Goal: Task Accomplishment & Management: Manage account settings

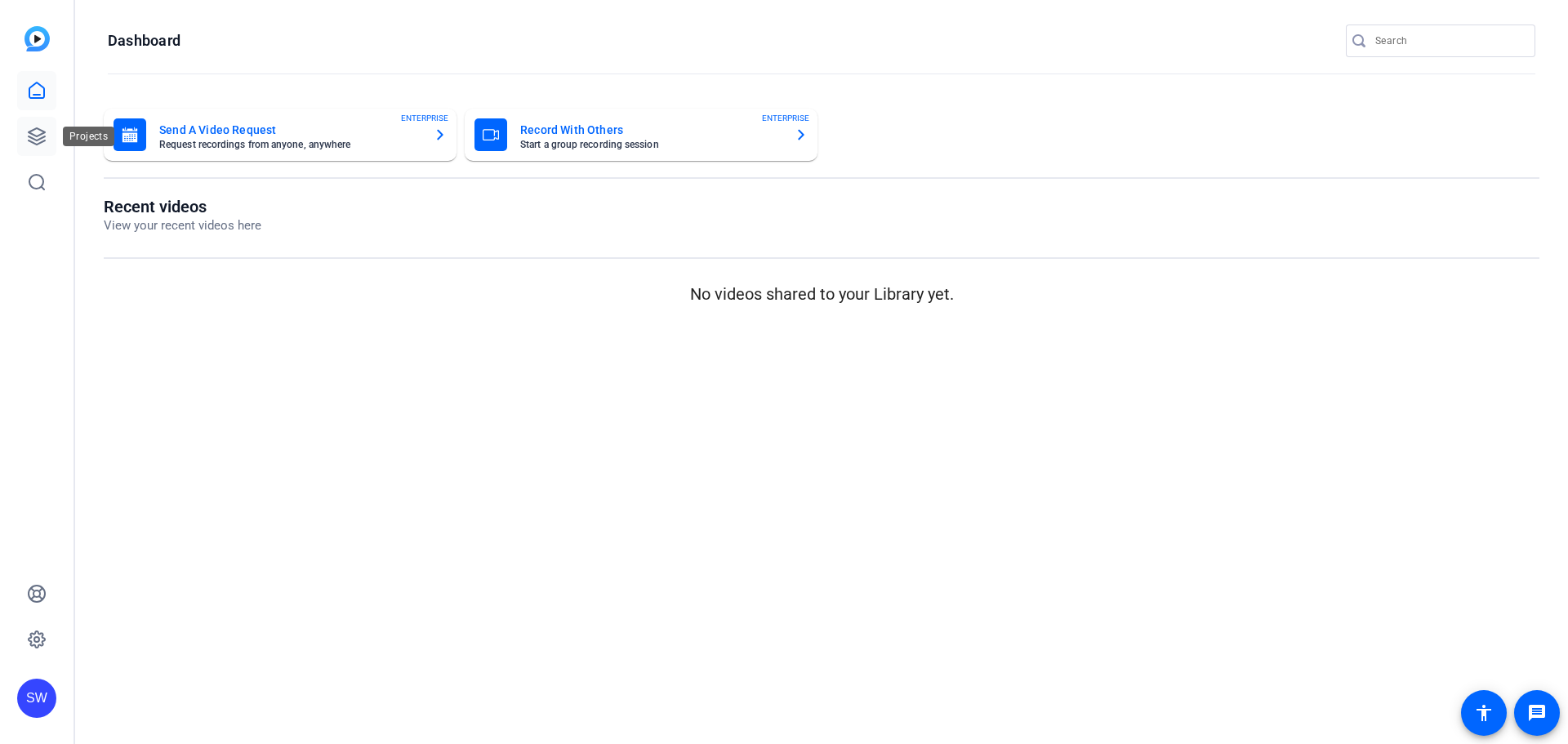
click at [34, 136] on icon at bounding box center [36, 136] width 19 height 19
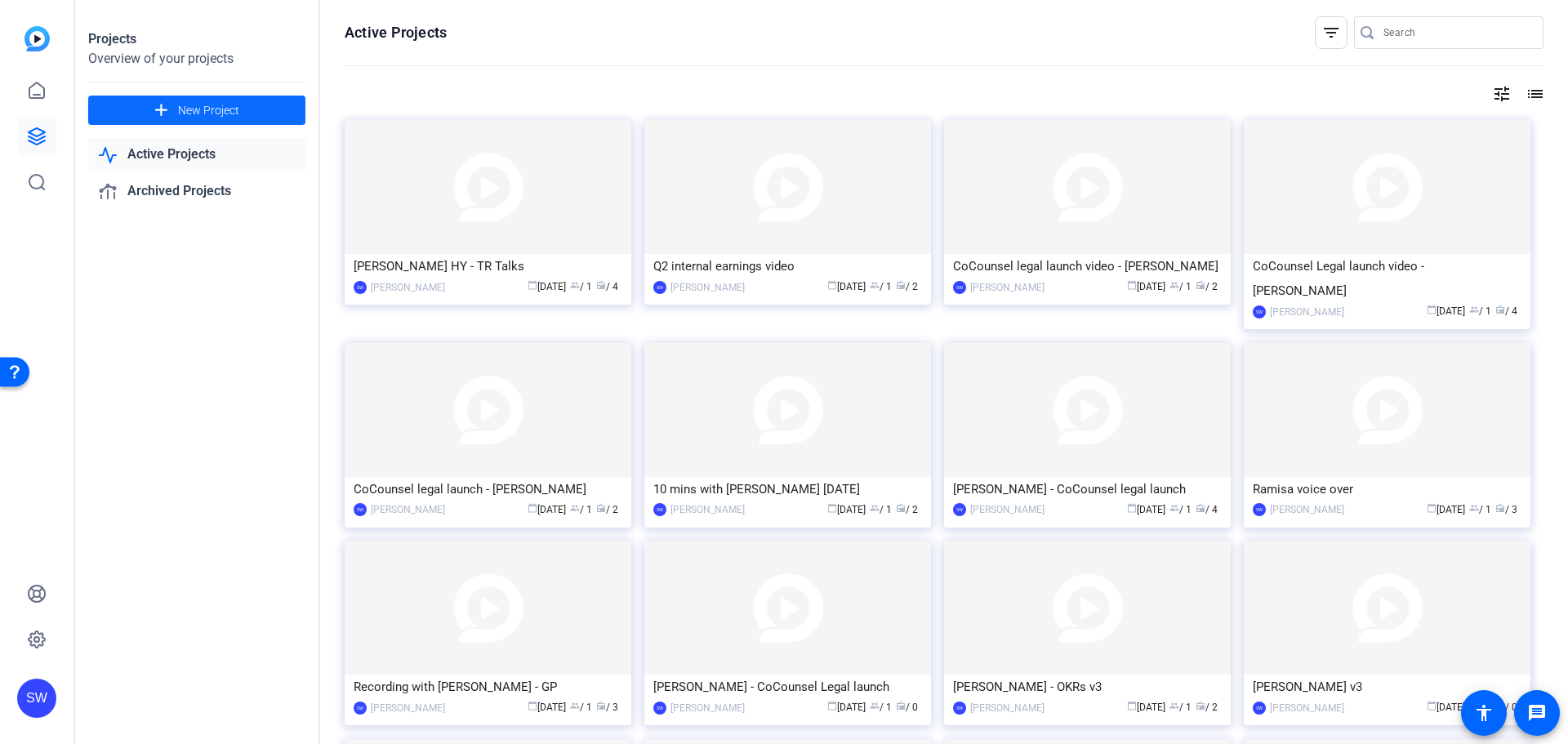
click at [228, 111] on span "New Project" at bounding box center [208, 110] width 61 height 17
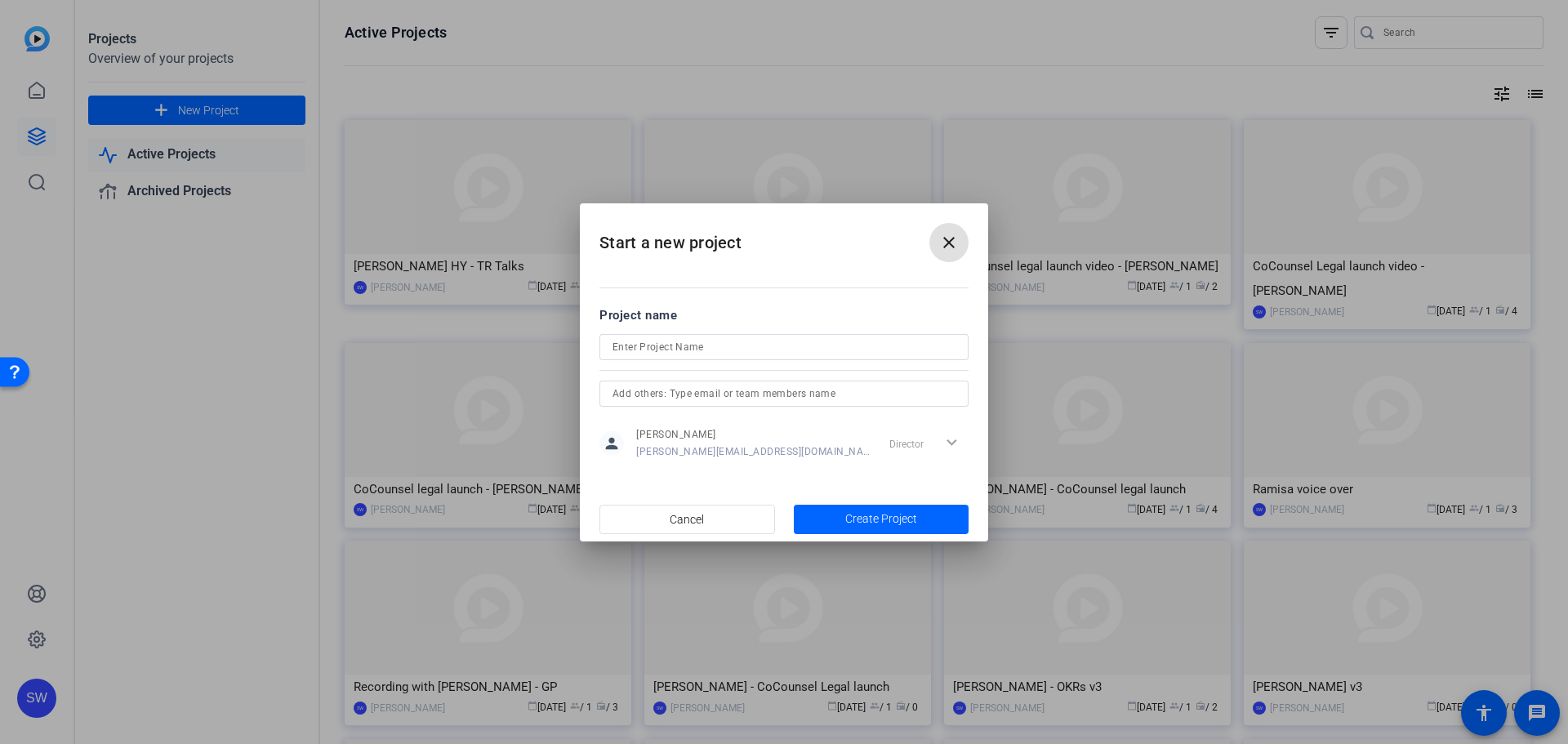
click at [677, 342] on input at bounding box center [784, 347] width 343 height 19
type input "10 mins with [PERSON_NAME][DATE]"
click at [897, 522] on span "Create Project" at bounding box center [881, 519] width 72 height 17
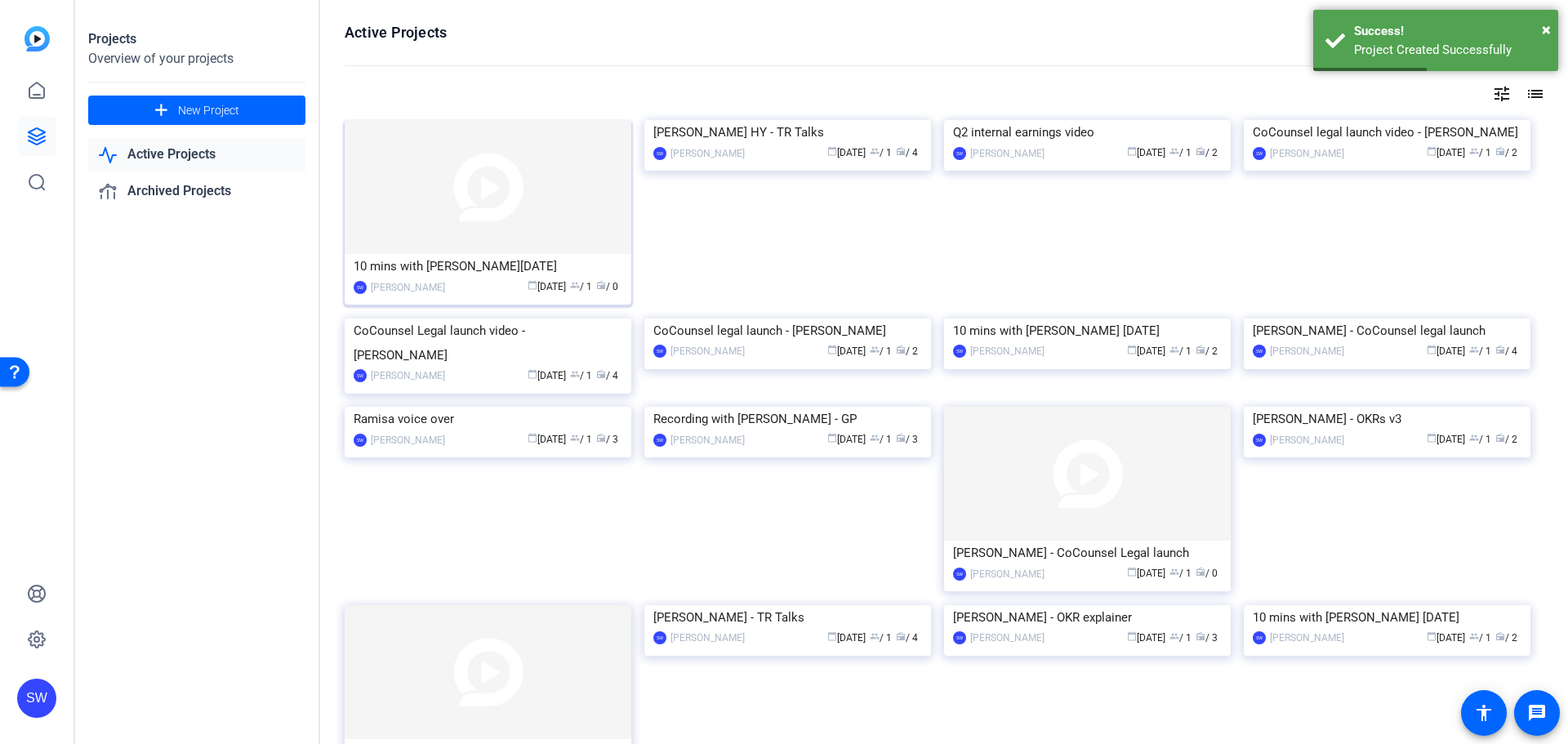
click at [434, 267] on div "10 mins with [PERSON_NAME][DATE]" at bounding box center [488, 266] width 269 height 25
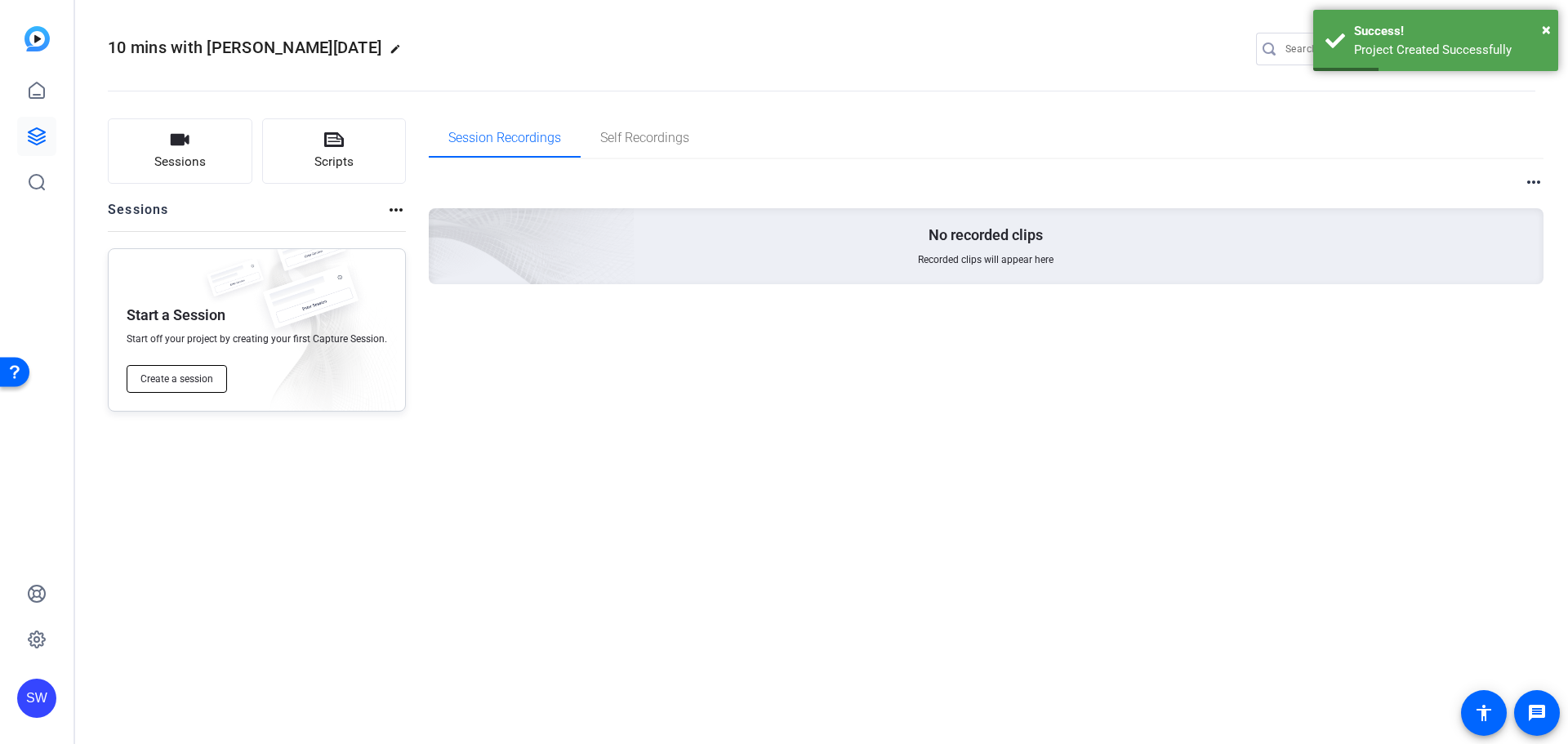
click at [161, 383] on span "Create a session" at bounding box center [177, 378] width 72 height 13
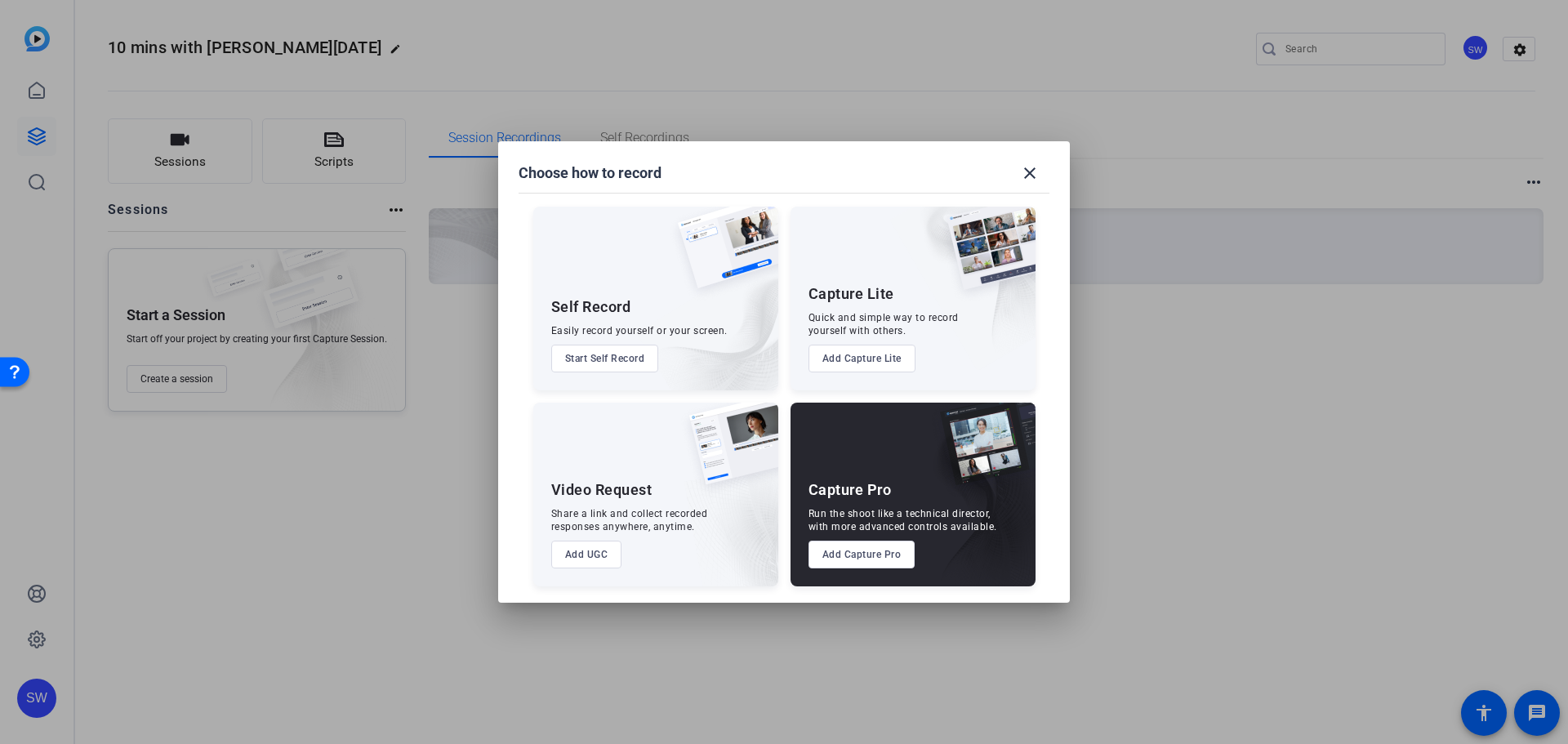
click at [853, 560] on button "Add Capture Pro" at bounding box center [862, 554] width 107 height 27
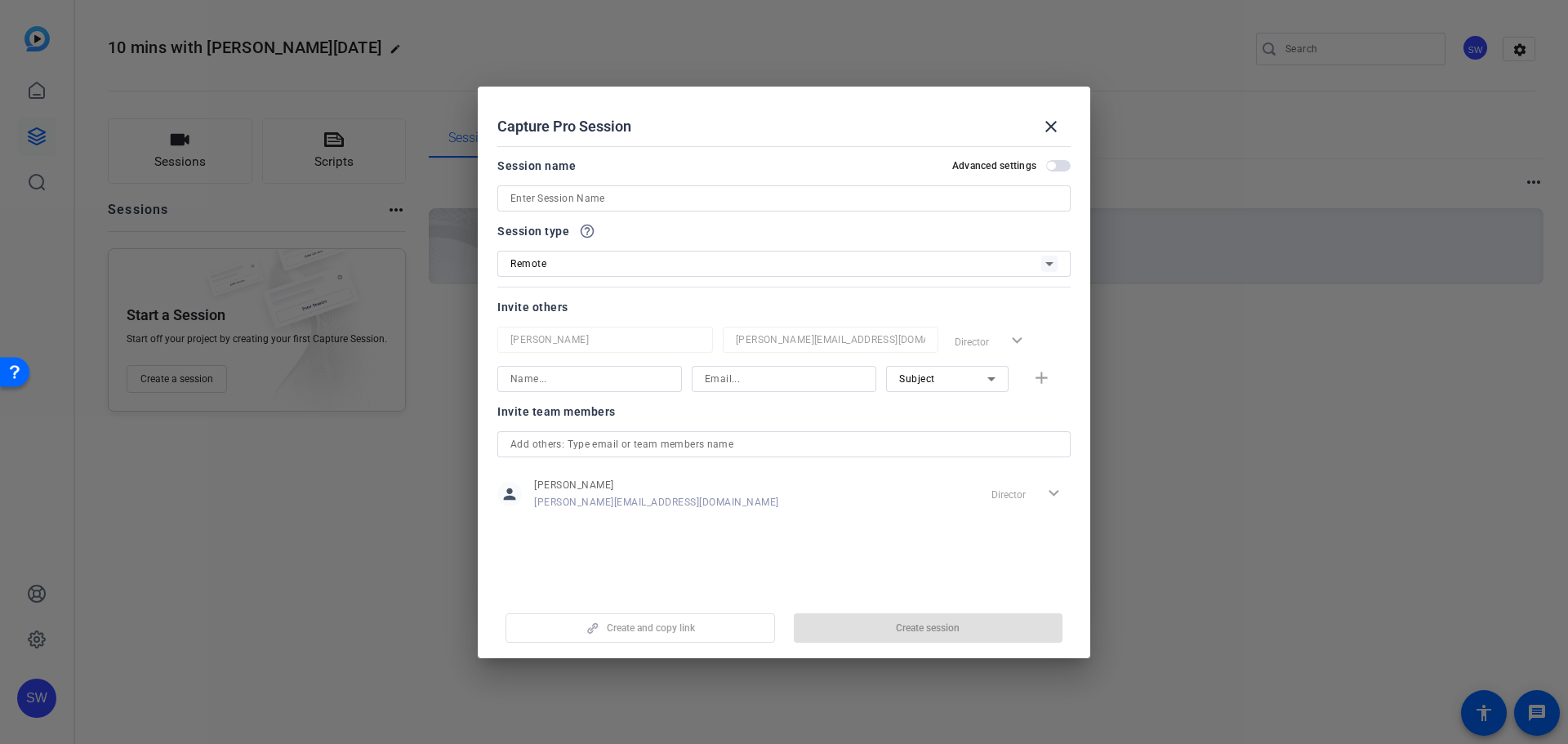
click at [1052, 161] on span "button" at bounding box center [1059, 165] width 25 height 11
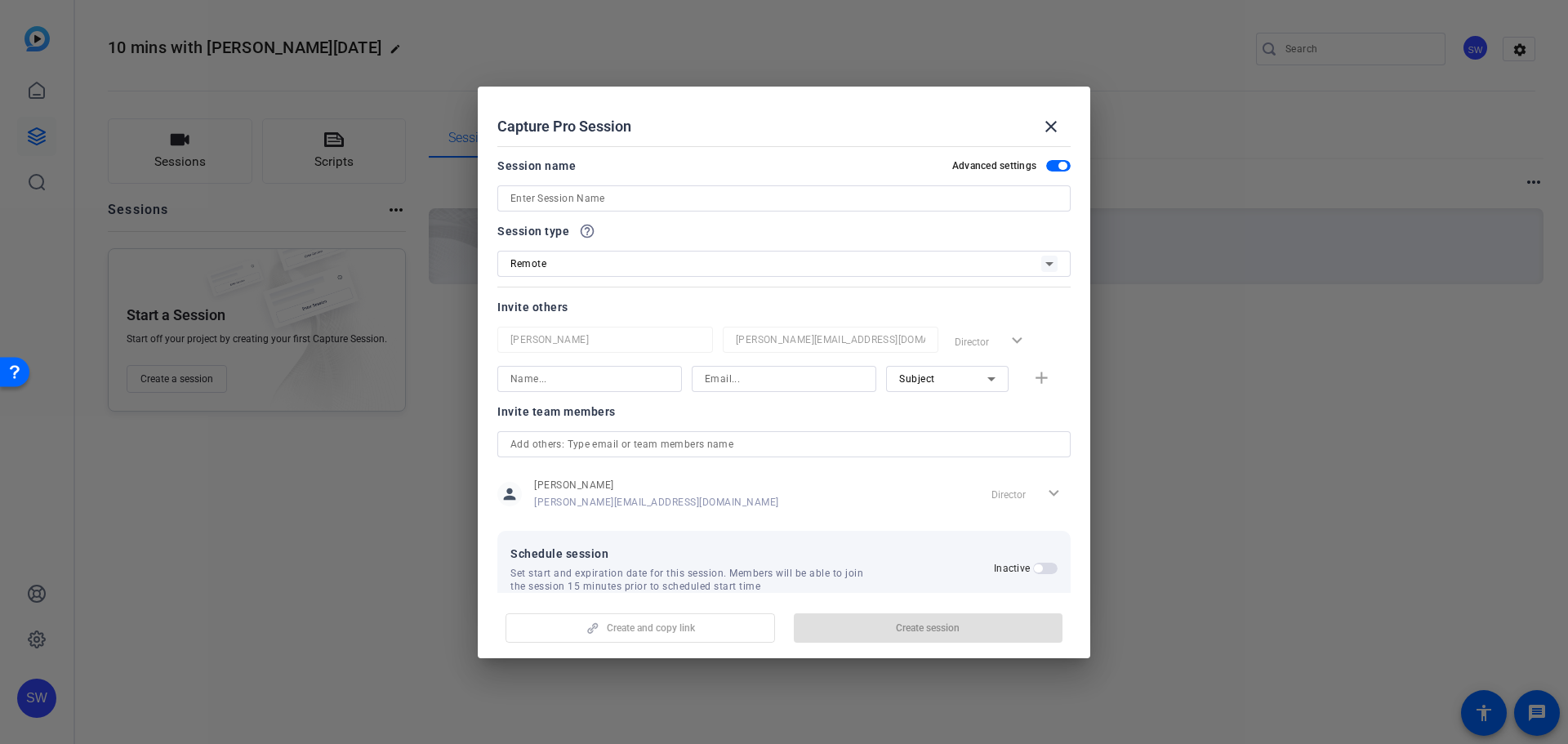
click at [861, 196] on input at bounding box center [784, 198] width 547 height 19
paste input "10 mins with [PERSON_NAME][DATE]"
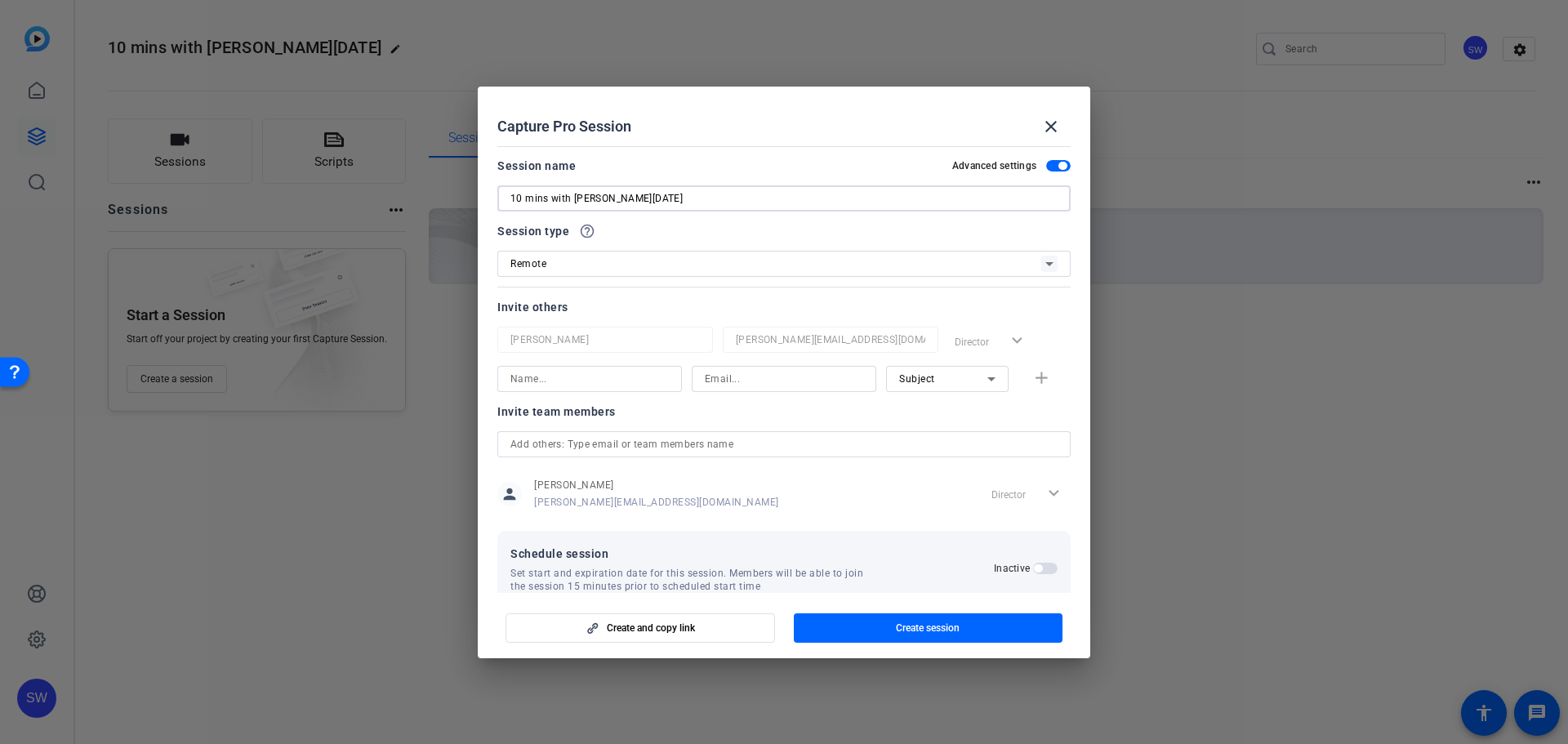
type input "10 mins with [PERSON_NAME][DATE]"
click at [901, 273] on div "Remote" at bounding box center [776, 263] width 531 height 20
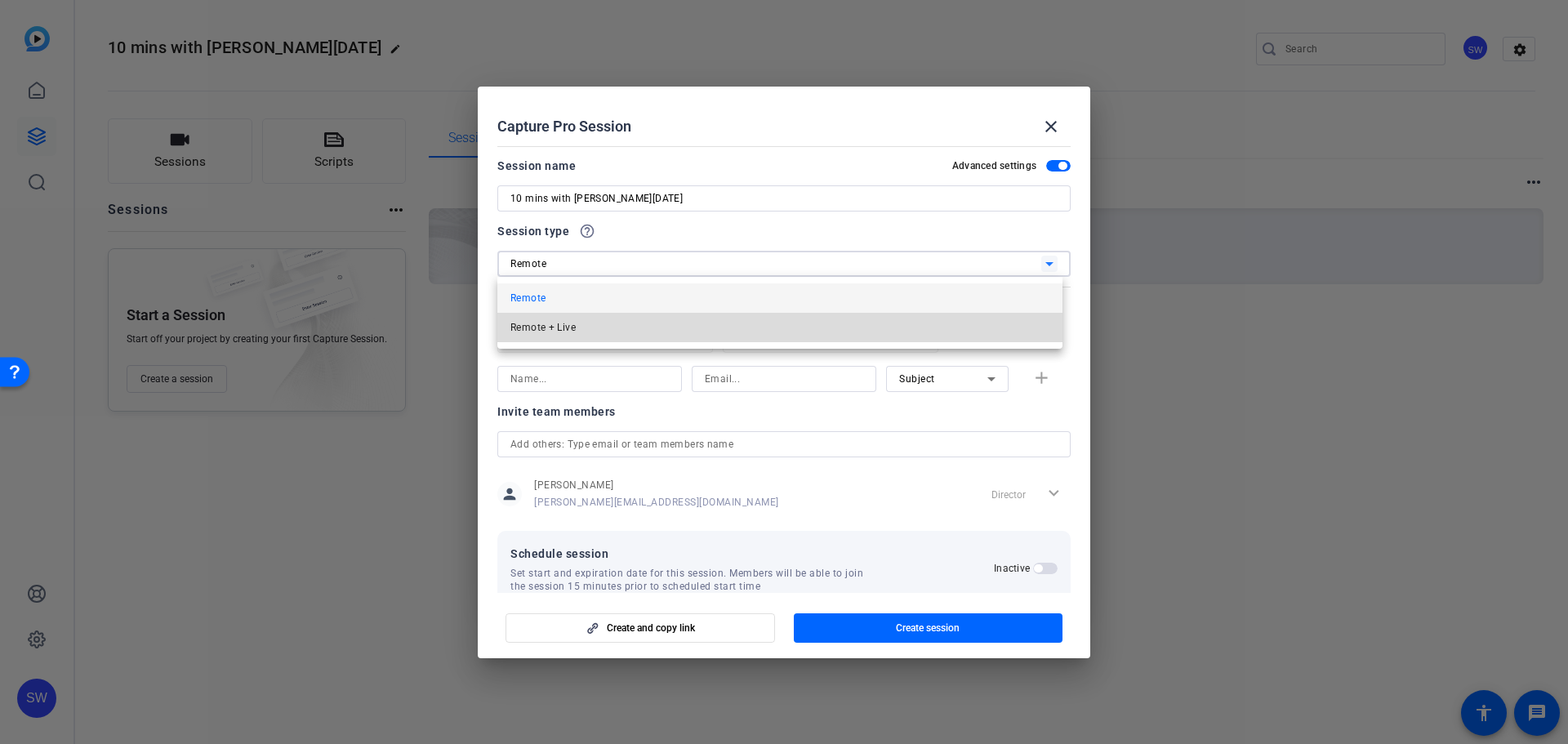
click at [748, 331] on mat-option "Remote + Live" at bounding box center [780, 327] width 566 height 29
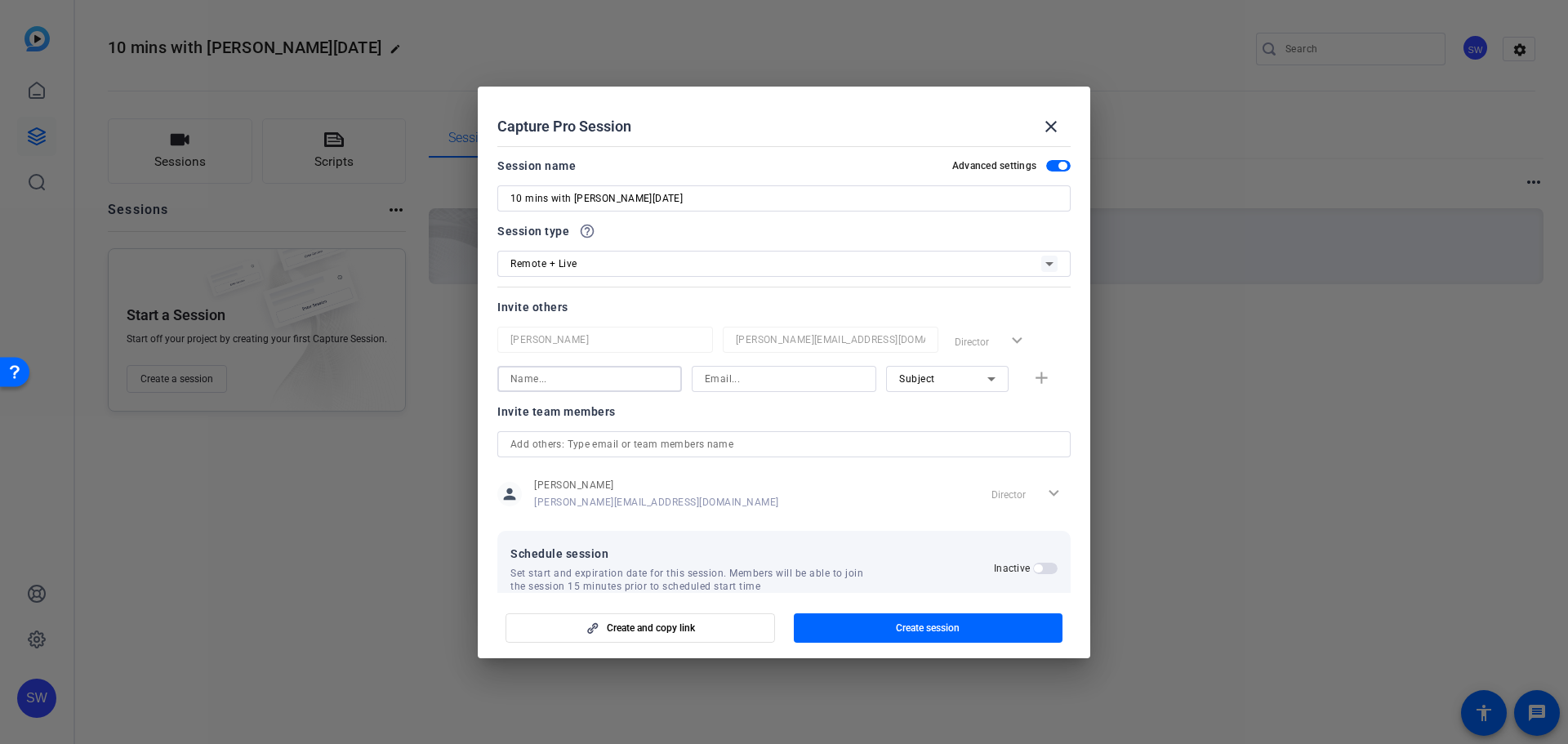
click at [594, 384] on input at bounding box center [590, 379] width 158 height 19
type input "[PERSON_NAME]"
type input "[EMAIL_ADDRESS][PERSON_NAME][DOMAIN_NAME]"
click at [1031, 377] on mat-icon "add" at bounding box center [1041, 378] width 20 height 20
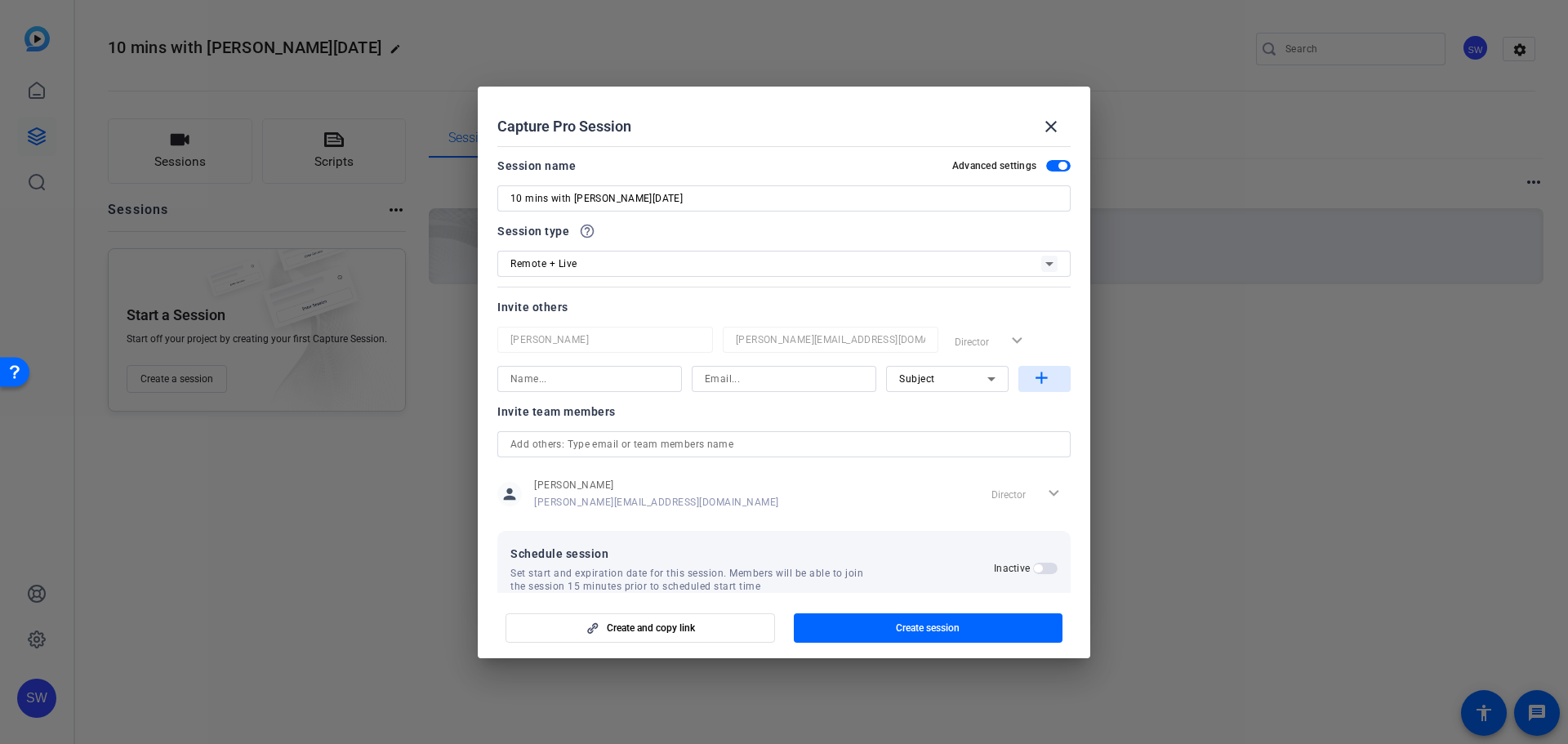
scroll to position [0, 0]
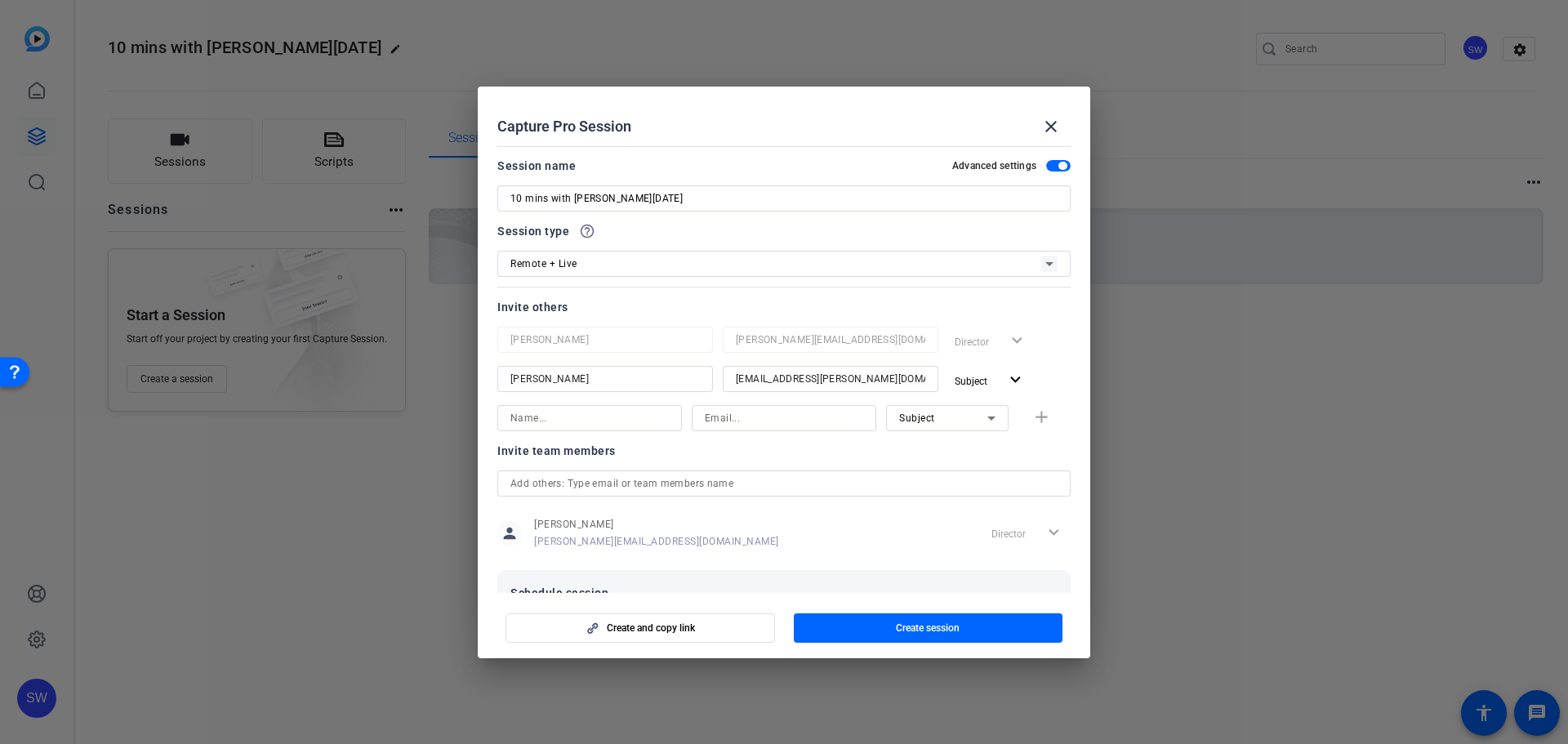
click at [642, 421] on input at bounding box center [590, 418] width 158 height 19
type input "[PERSON_NAME]"
type input "[PERSON_NAME][EMAIL_ADDRESS][PERSON_NAME][DOMAIN_NAME]"
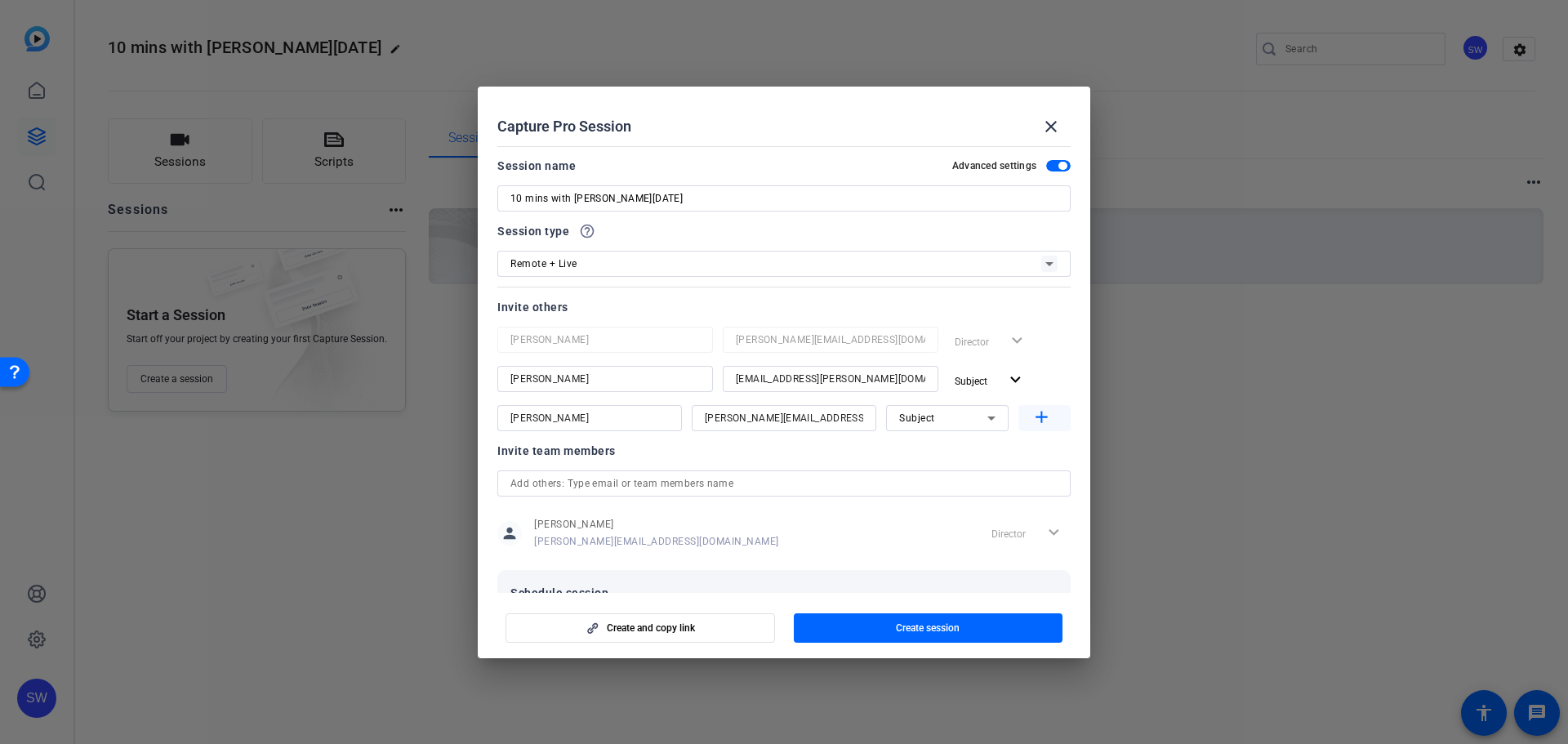
click at [1032, 420] on mat-icon "add" at bounding box center [1041, 417] width 20 height 20
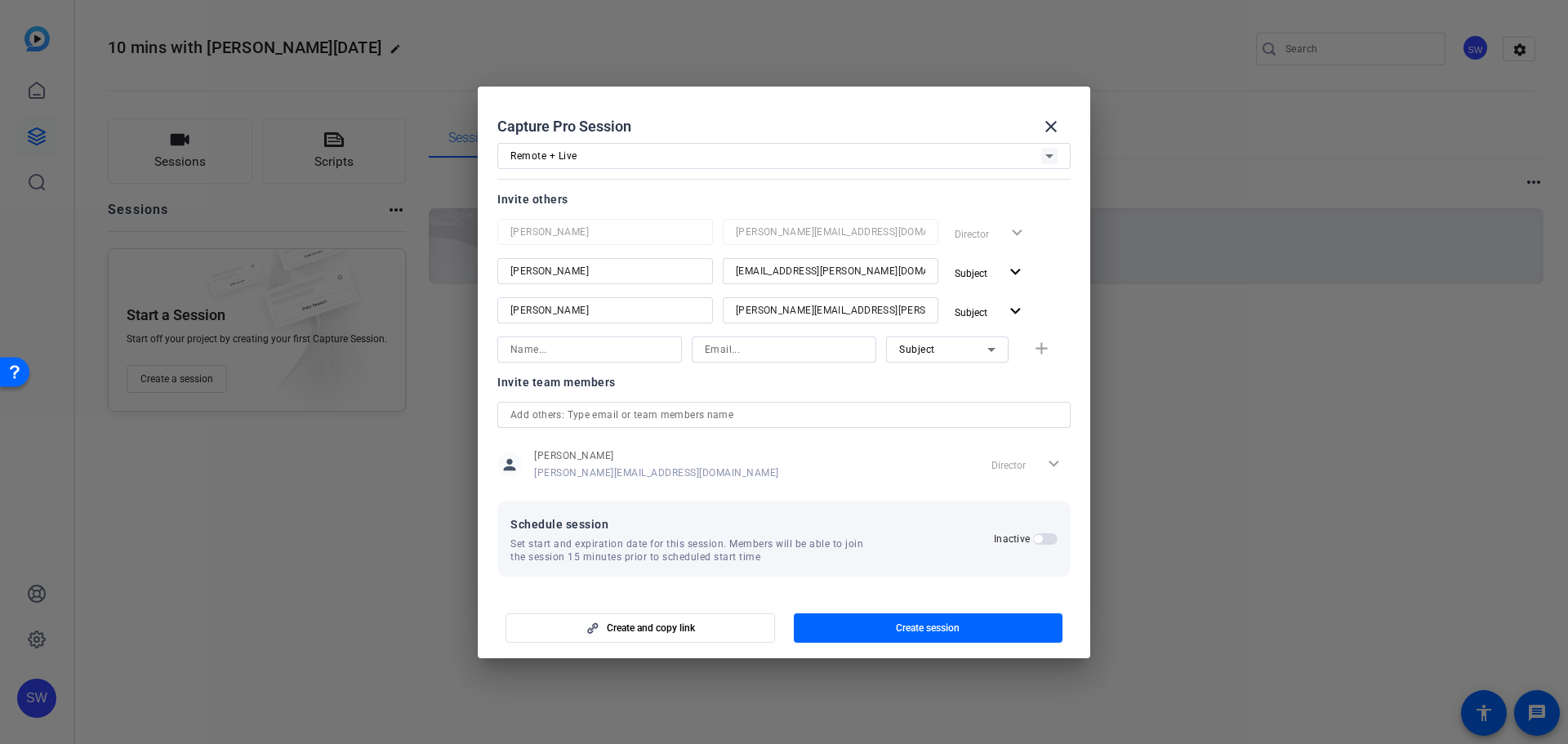
scroll to position [110, 0]
click at [1010, 544] on h2 "Inactive" at bounding box center [1012, 537] width 36 height 13
click at [1033, 543] on button "Inactive" at bounding box center [1046, 537] width 25 height 11
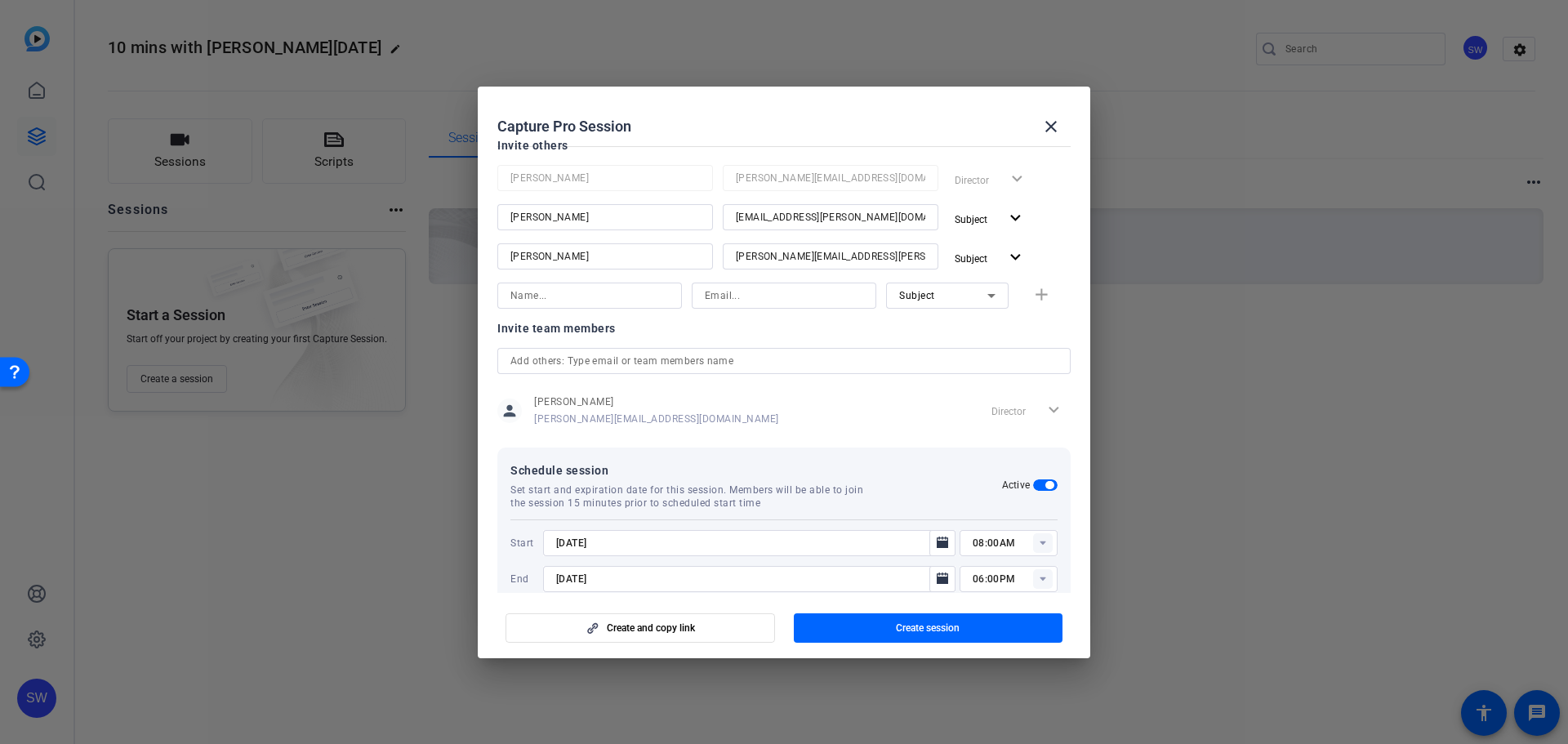
scroll to position [192, 0]
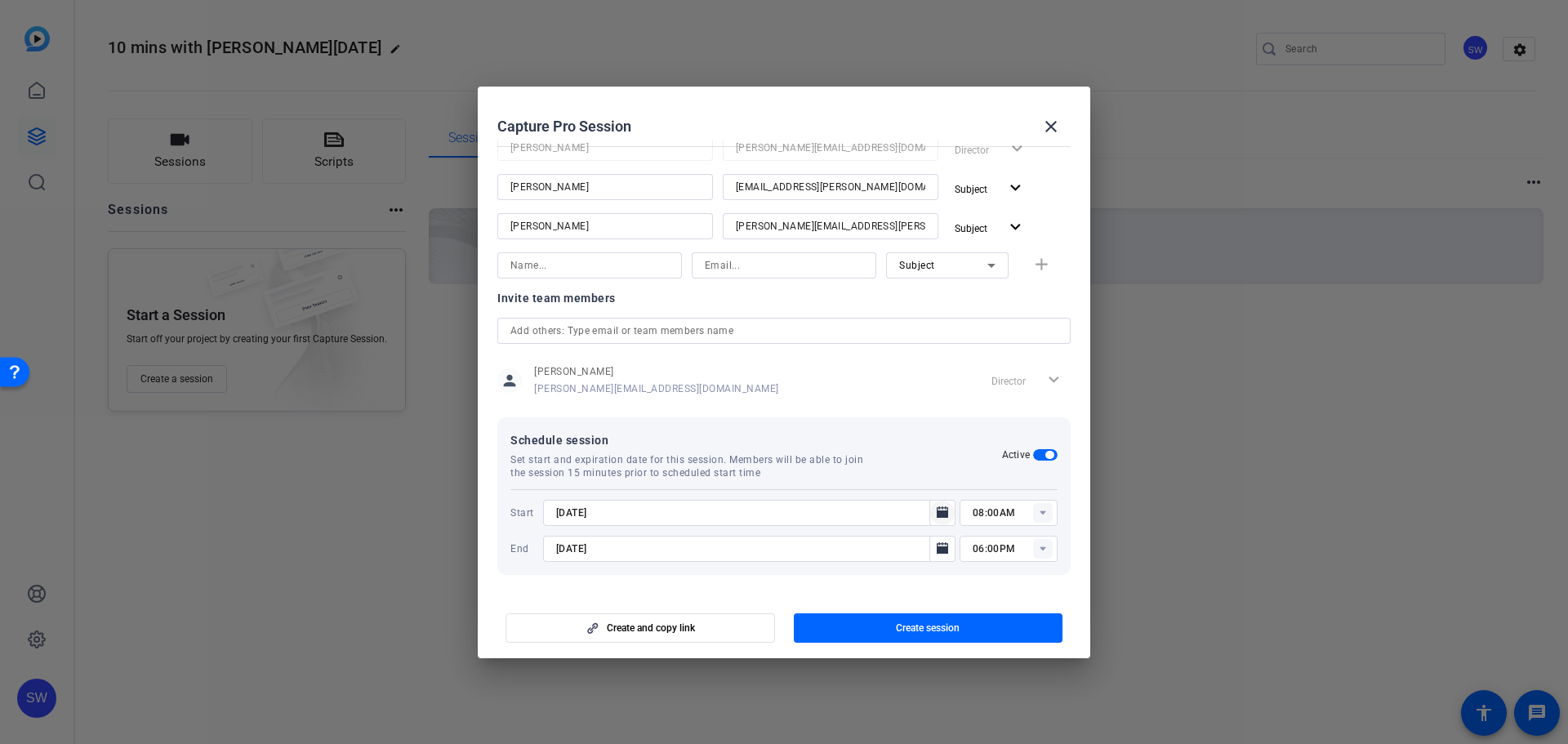
click at [937, 517] on icon "Open calendar" at bounding box center [942, 512] width 11 height 11
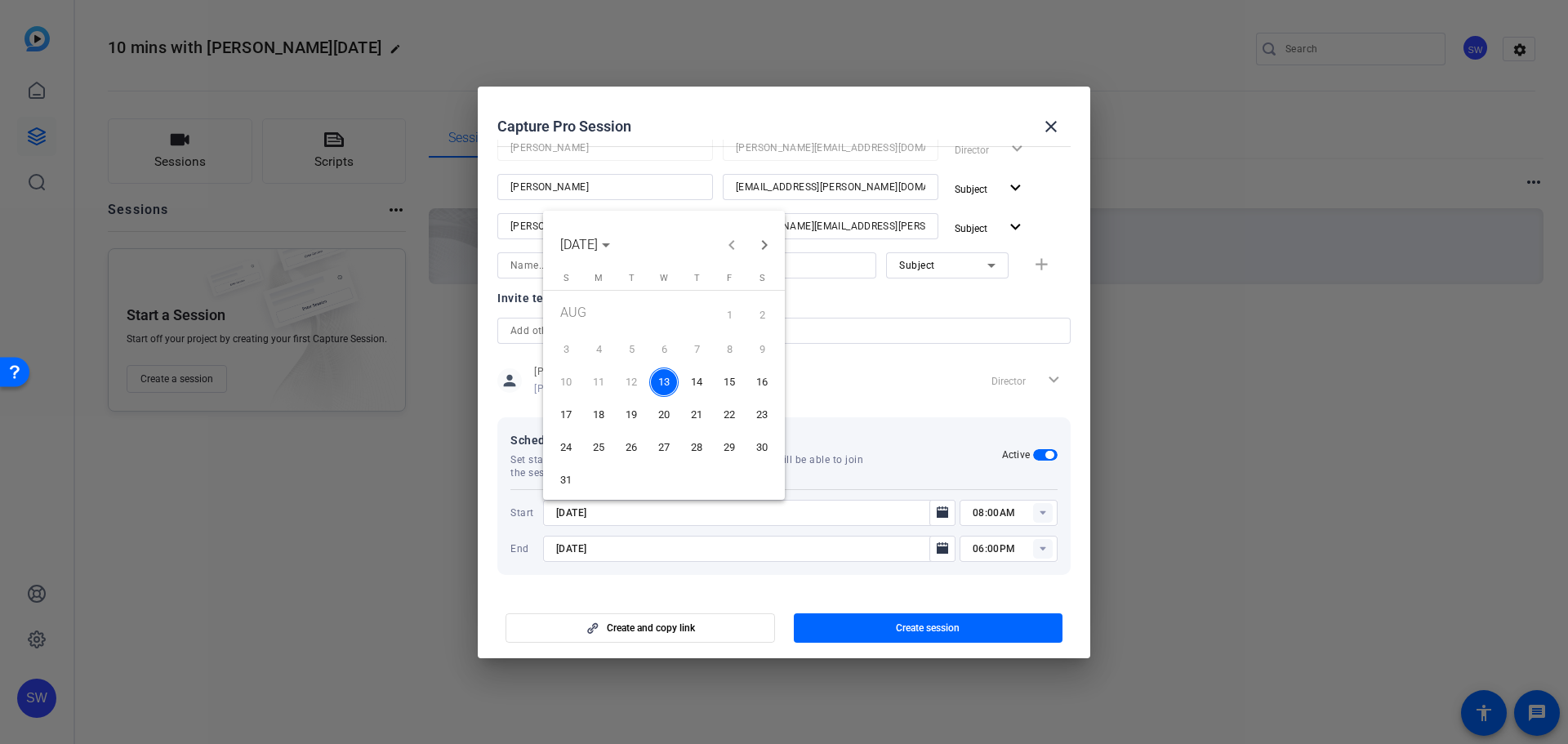
click at [697, 378] on span "14" at bounding box center [696, 382] width 29 height 29
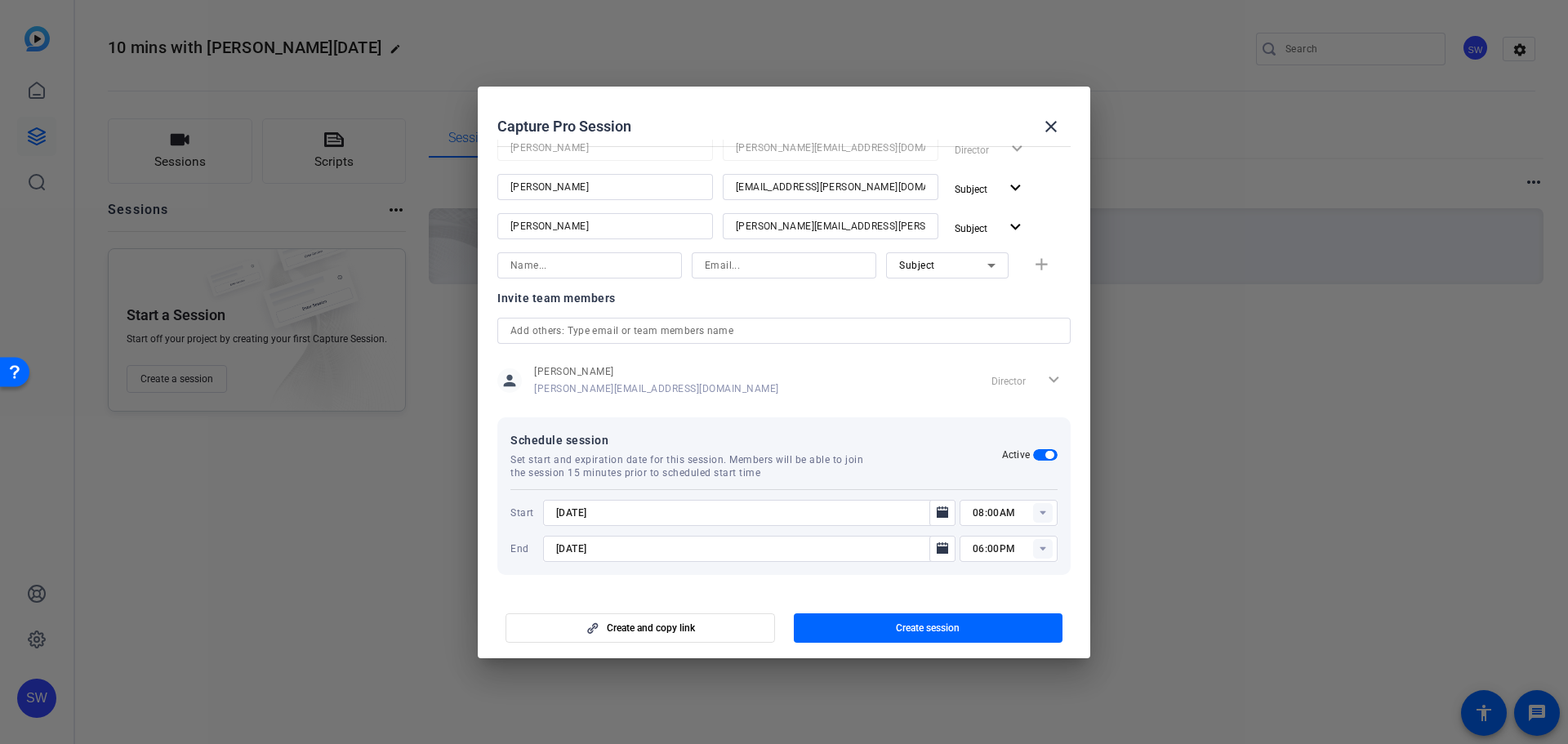
type input "[DATE]"
click at [1034, 511] on rect at bounding box center [1043, 512] width 19 height 19
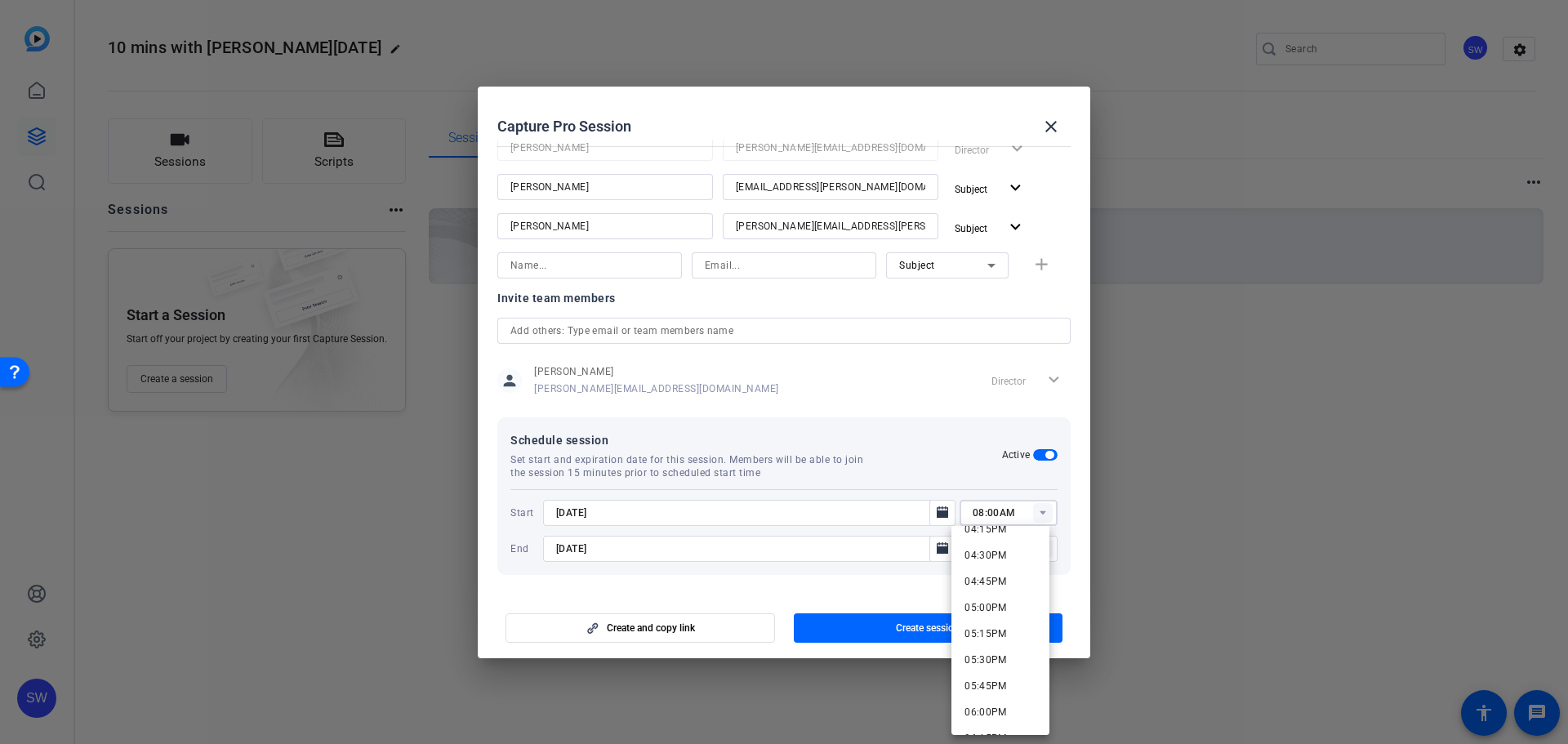
scroll to position [1633, 0]
click at [986, 631] on span "04:30PM" at bounding box center [986, 636] width 42 height 11
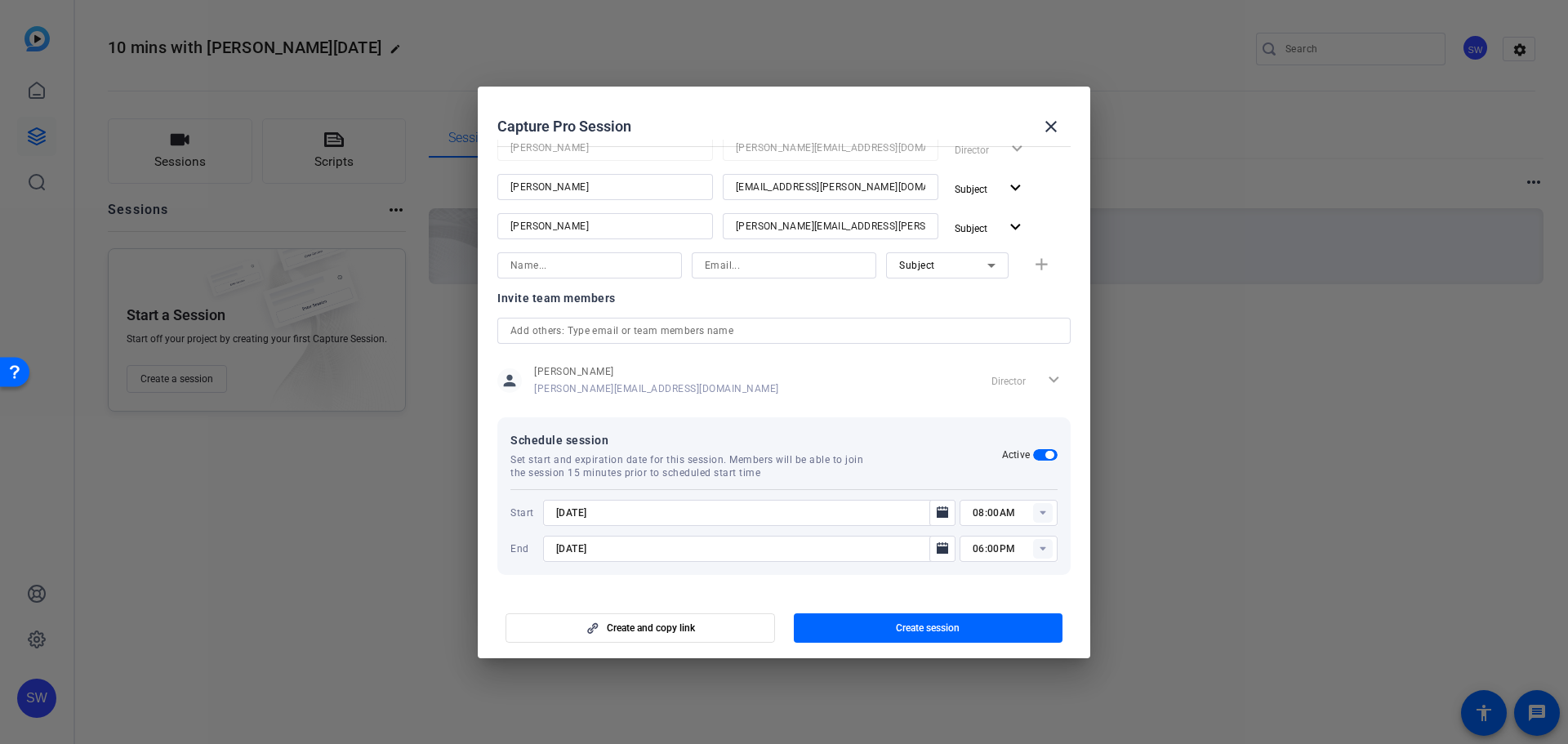
type input "04:30PM"
click at [941, 625] on span "Create session" at bounding box center [928, 627] width 64 height 13
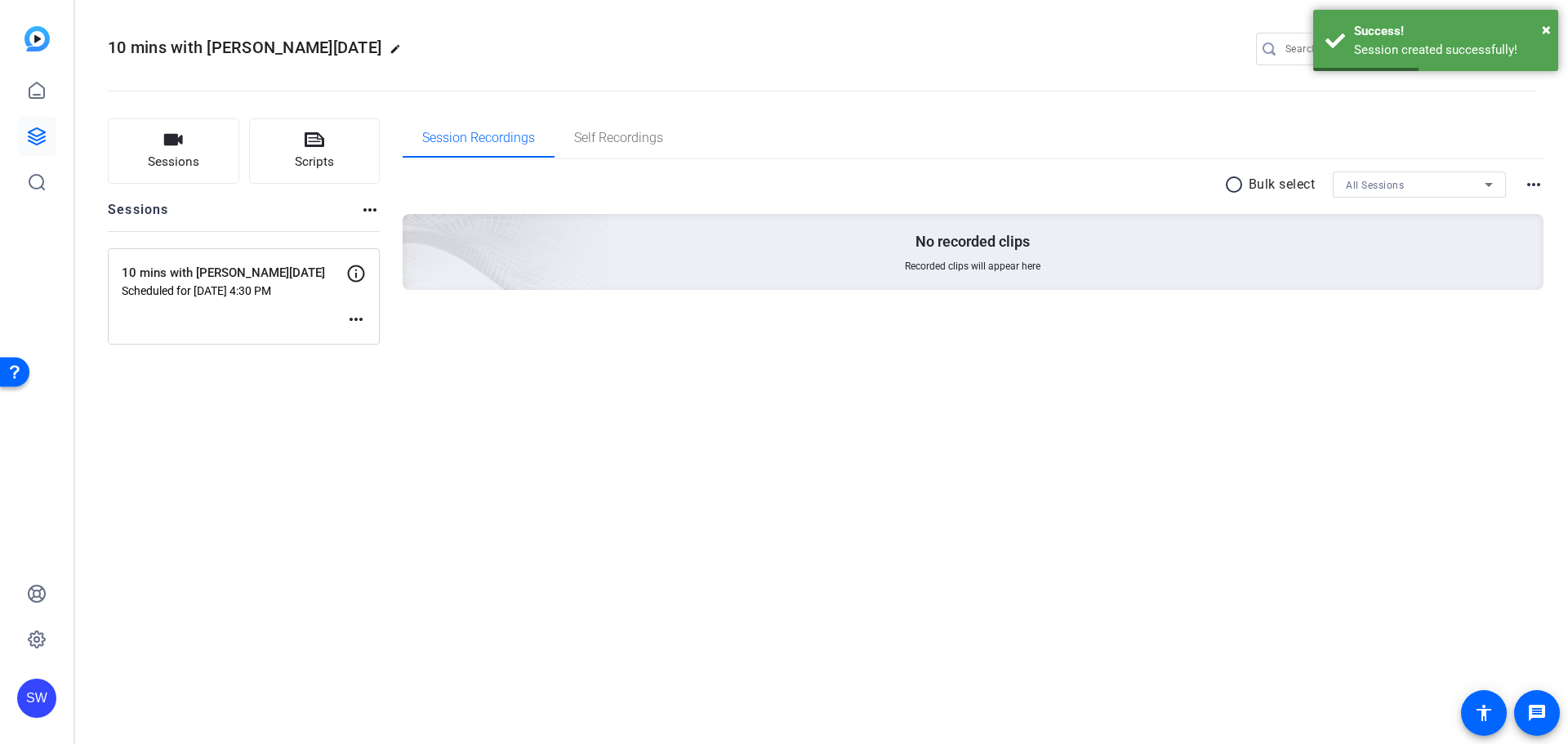
click at [356, 320] on mat-icon "more_horiz" at bounding box center [356, 319] width 19 height 19
click at [369, 339] on span "Edit Session" at bounding box center [397, 344] width 74 height 19
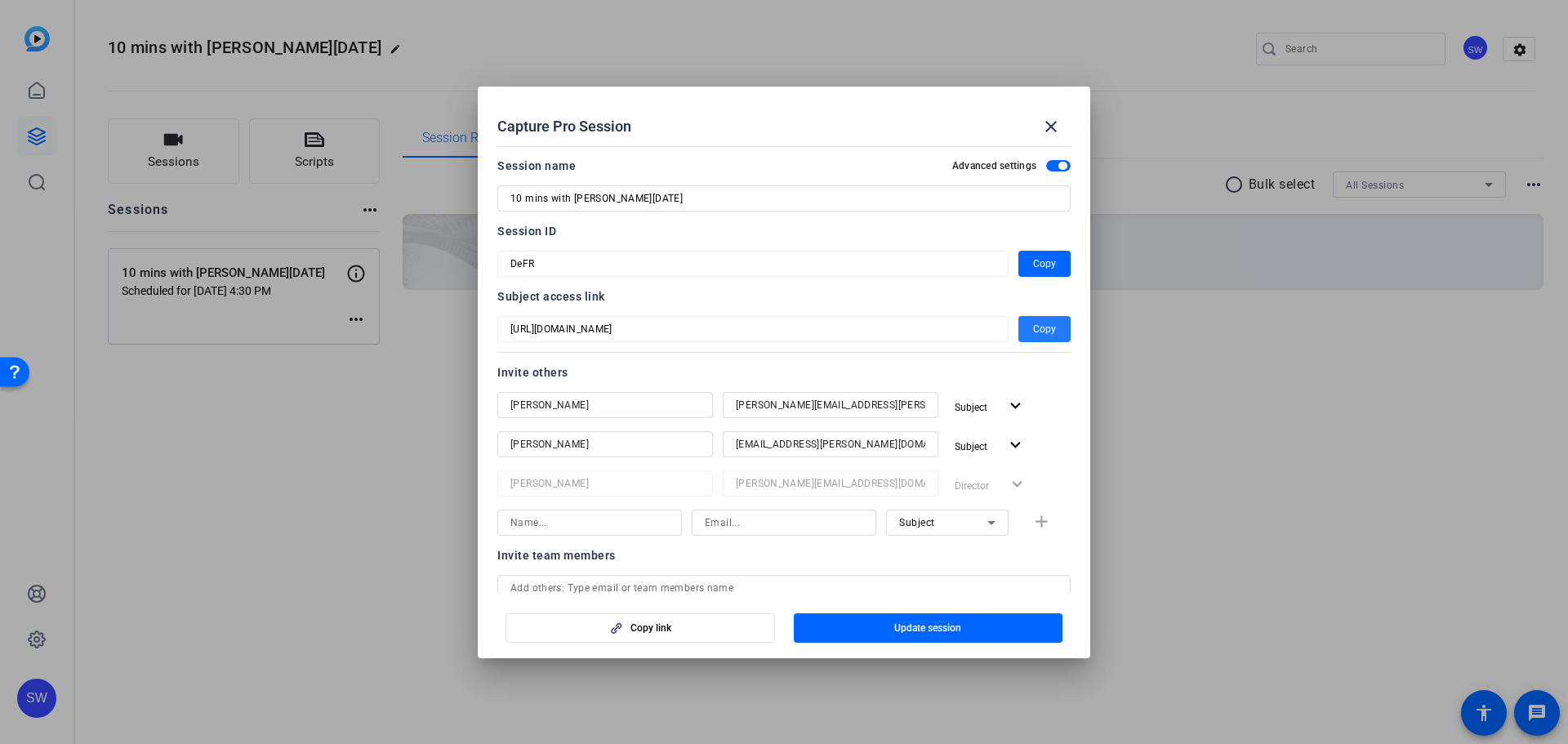
click at [1039, 335] on span "Copy" at bounding box center [1045, 329] width 23 height 19
click at [1051, 122] on mat-icon "close" at bounding box center [1051, 126] width 19 height 19
